Goal: Task Accomplishment & Management: Complete application form

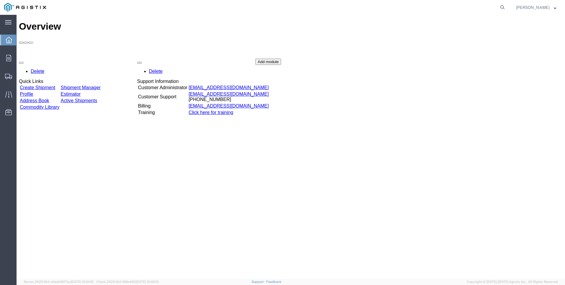
click at [55, 85] on link "Create Shipment" at bounding box center [37, 87] width 35 height 5
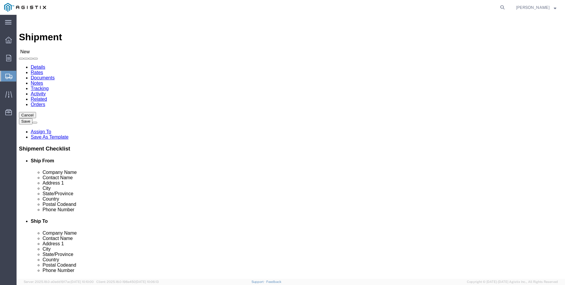
select select
click select "Select ABB Inc PG&E"
select select "9596"
click select "Select ABB Inc PG&E"
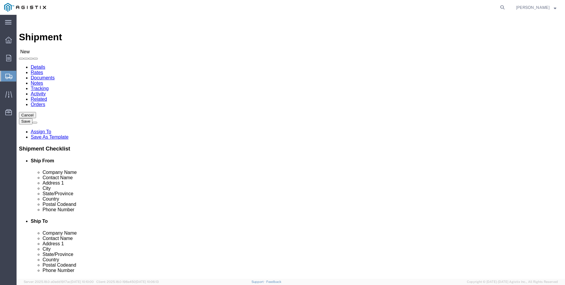
select select "PURCHORD"
select select
click select "Select All Others [GEOGRAPHIC_DATA] [GEOGRAPHIC_DATA] [GEOGRAPHIC_DATA] [GEOGRA…"
select select "19745"
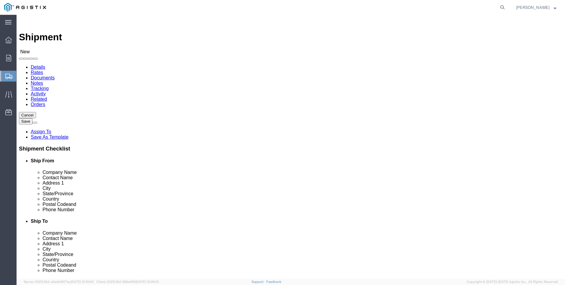
click select "Select All Others [GEOGRAPHIC_DATA] [GEOGRAPHIC_DATA] [GEOGRAPHIC_DATA] [GEOGRA…"
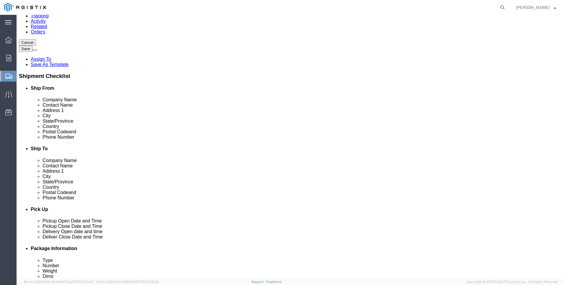
scroll to position [59, 0]
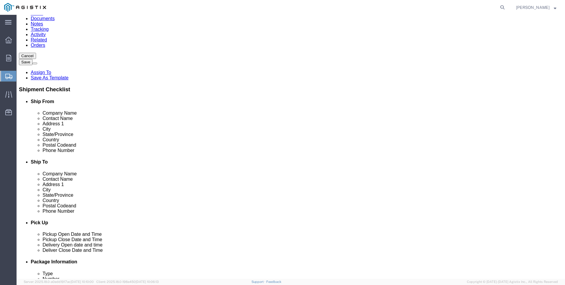
click input "text"
type input "ABB"
click p "- ABB, Inc - ([PERSON_NAME]) [STREET_ADDRESS]"
select select
type input "ABB, Inc"
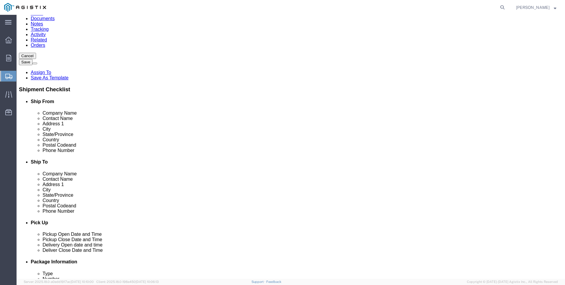
type input "[PERSON_NAME]"
type input "[STREET_ADDRESS]"
type input "PINETOPS,[GEOGRAPHIC_DATA]"
type input "27864"
select select "NC"
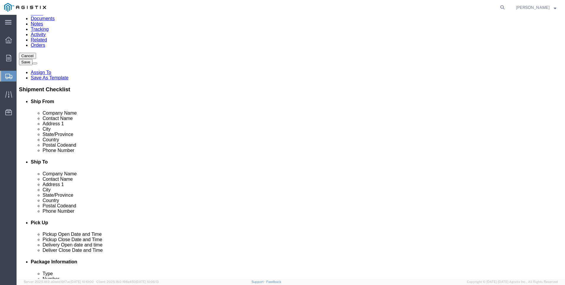
type input "ABB, Inc"
click input "text"
type input "2528273329"
click input "text"
type input "[EMAIL_ADDRESS][PERSON_NAME][DOMAIN_NAME]"
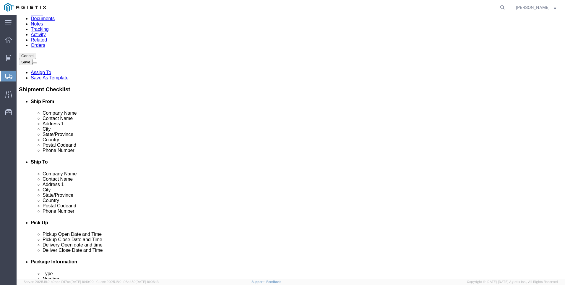
checkbox input "true"
click input "text"
type input "pac"
click p "- Pacific Gas & Electric - (Fresno Receiving) [STREET_ADDRESS]"
select select
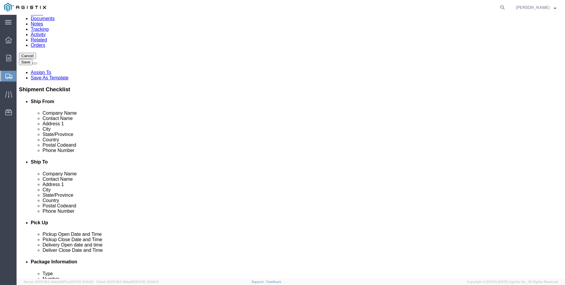
type input "Pacific Gas & Electric"
type input "Fresno Receiving"
type input "[STREET_ADDRESS]"
type input "[GEOGRAPHIC_DATA]"
type input "93725"
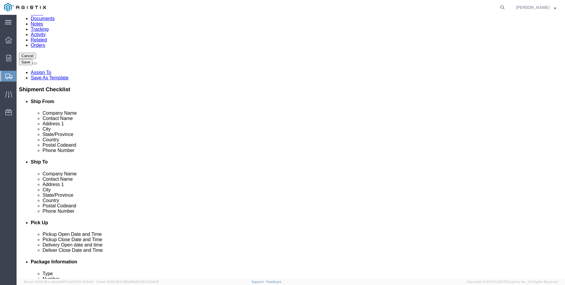
type input "[PHONE_NUMBER]"
select select "CA"
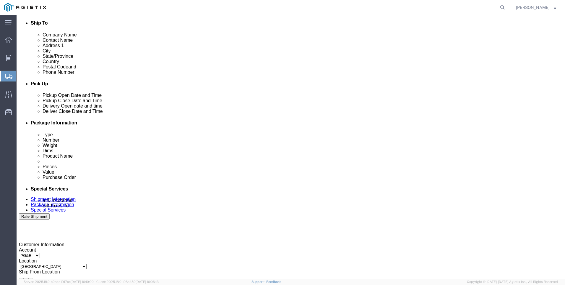
scroll to position [207, 0]
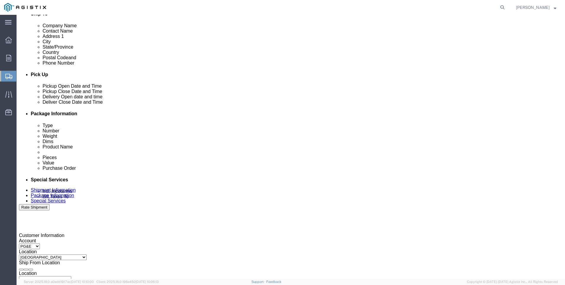
type input "Pacific Gas & Electric"
click div
click input "4:00 PM"
click input "8:00 PM"
type input "8:00 AM"
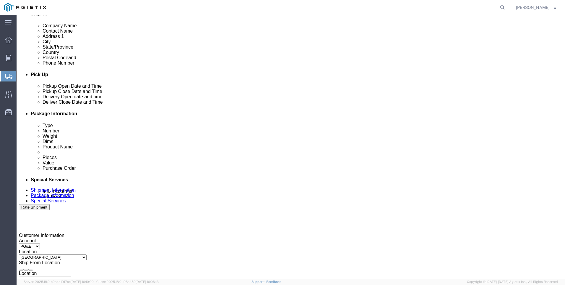
click button "Apply"
click div
click input "9:00 AM"
click input "5:00 AM"
type input "5:00 PM"
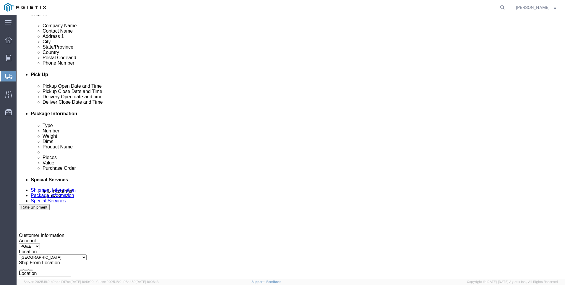
click button "Apply"
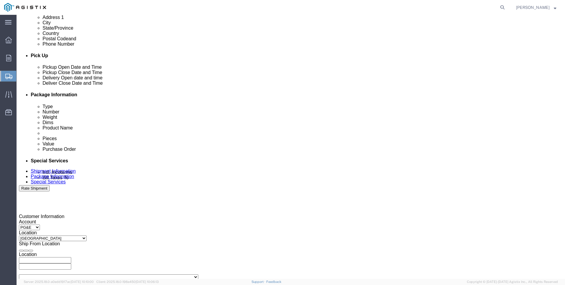
scroll to position [237, 0]
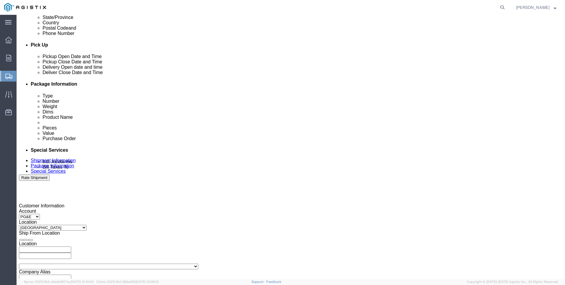
click input "text"
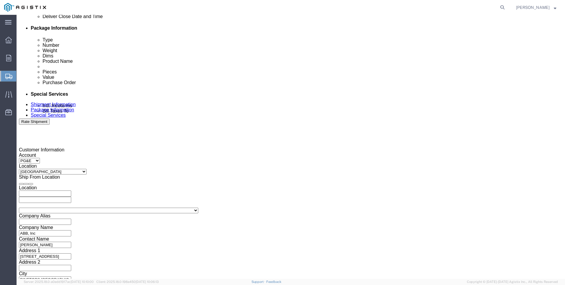
scroll to position [293, 0]
type input "3501414376"
click button "Continue"
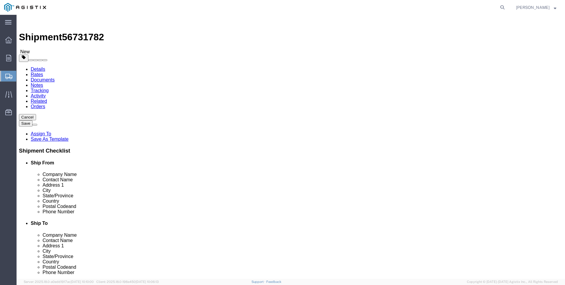
click select "Select Bulk Bundle(s) Cardboard Box(es) Carton(s) Crate(s) Drum(s) (Fiberboard)…"
select select "PSST"
click select "Select Bulk Bundle(s) Cardboard Box(es) Carton(s) Crate(s) Drum(s) (Fiberboard)…"
click input "text"
click input "1"
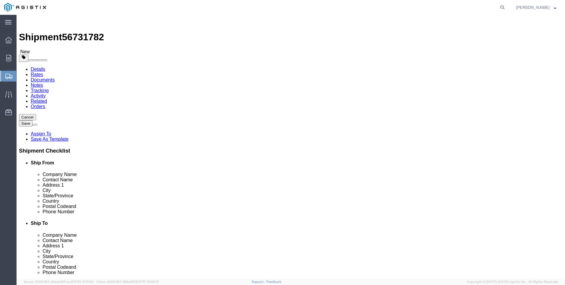
click div "Package Type Select Bulk Bundle(s) Cardboard Box(es) Carton(s) Crate(s) Drum(s)…"
click input "text"
type input "42"
type input "48"
type input "20"
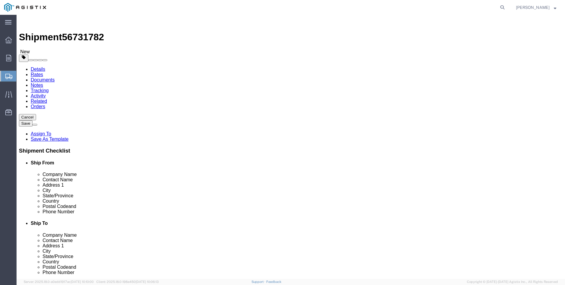
drag, startPoint x: 98, startPoint y: 150, endPoint x: 61, endPoint y: 143, distance: 37.4
click div "Package Type Select Bulk Bundle(s) Cardboard Box(es) Carton(s) Crate(s) Drum(s)…"
type input "188"
click link "Add Content"
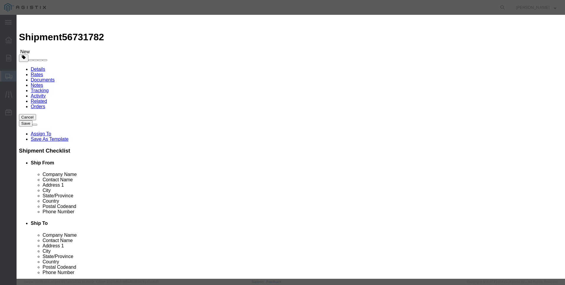
click input "text"
type input "Electrical Switches"
type input "34199.40"
drag, startPoint x: 197, startPoint y: 66, endPoint x: 188, endPoint y: 69, distance: 9.8
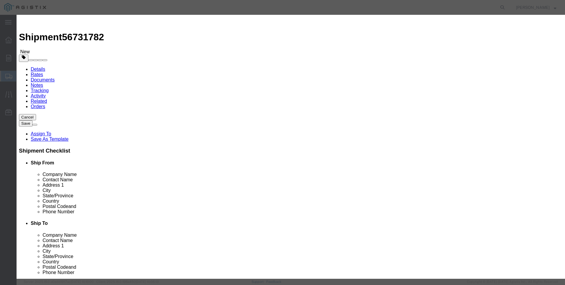
drag, startPoint x: 192, startPoint y: 68, endPoint x: 159, endPoint y: 67, distance: 32.5
click div "Total Value Total value of all the pieces 34199.40 Select ADP AED AFN ALL AMD A…"
click input "text"
click input "0"
drag, startPoint x: 184, startPoint y: 56, endPoint x: 165, endPoint y: 56, distance: 18.9
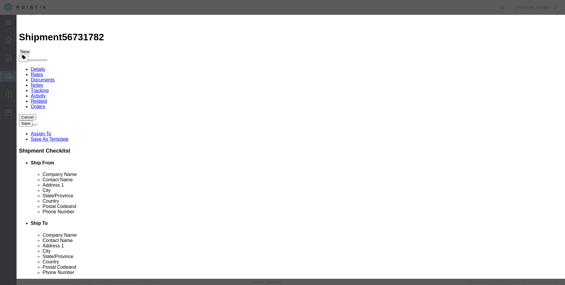
click div "Pieces 0 Select Bag Barrels 100Board Feet Bottle Box Blister Pack Carats Can Ca…"
click input "text"
paste input "17,732.00"
type input "17,732.00"
drag, startPoint x: 182, startPoint y: 58, endPoint x: 169, endPoint y: 57, distance: 14.0
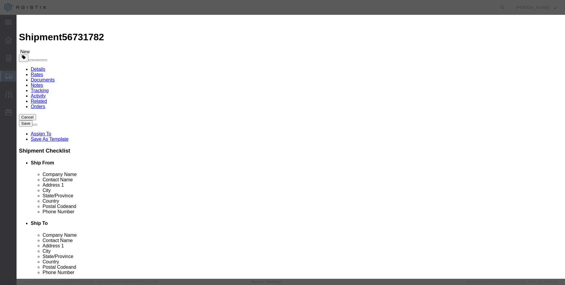
click div "0"
type input "22"
click select "Select 50 55 60 65 70 85 92.5 100 125 175 250 300 400"
select select "70"
click select "Select 50 55 60 65 70 85 92.5 100 125 175 250 300 400"
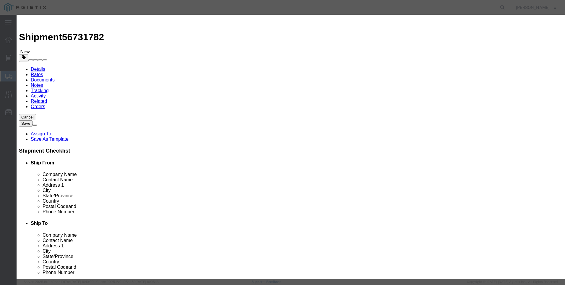
click button "Save & Close"
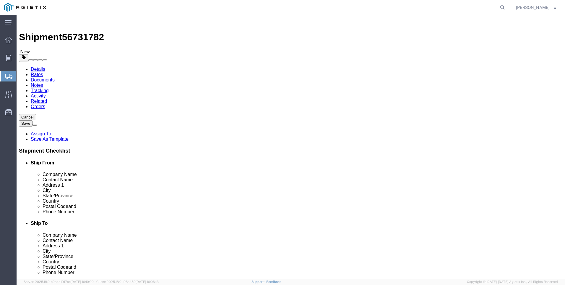
click button "Continue"
click input "text"
type input "[EMAIL_ADDRESS][PERSON_NAME][DOMAIN_NAME]"
click input "BOL"
checkbox input "true"
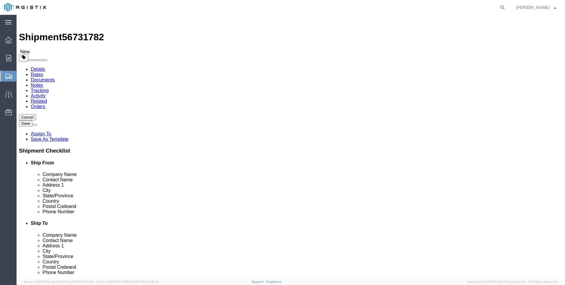
click button "Rate Shipment"
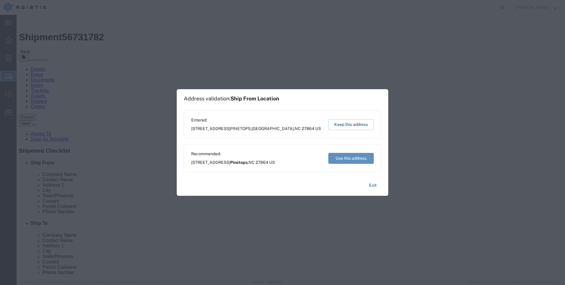
click at [344, 156] on button "Use this address" at bounding box center [352, 158] width 46 height 11
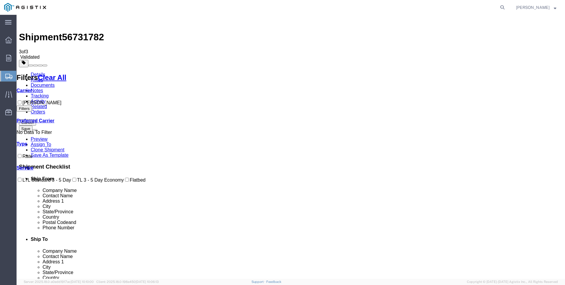
checkbox input "false"
